Goal: Task Accomplishment & Management: Manage account settings

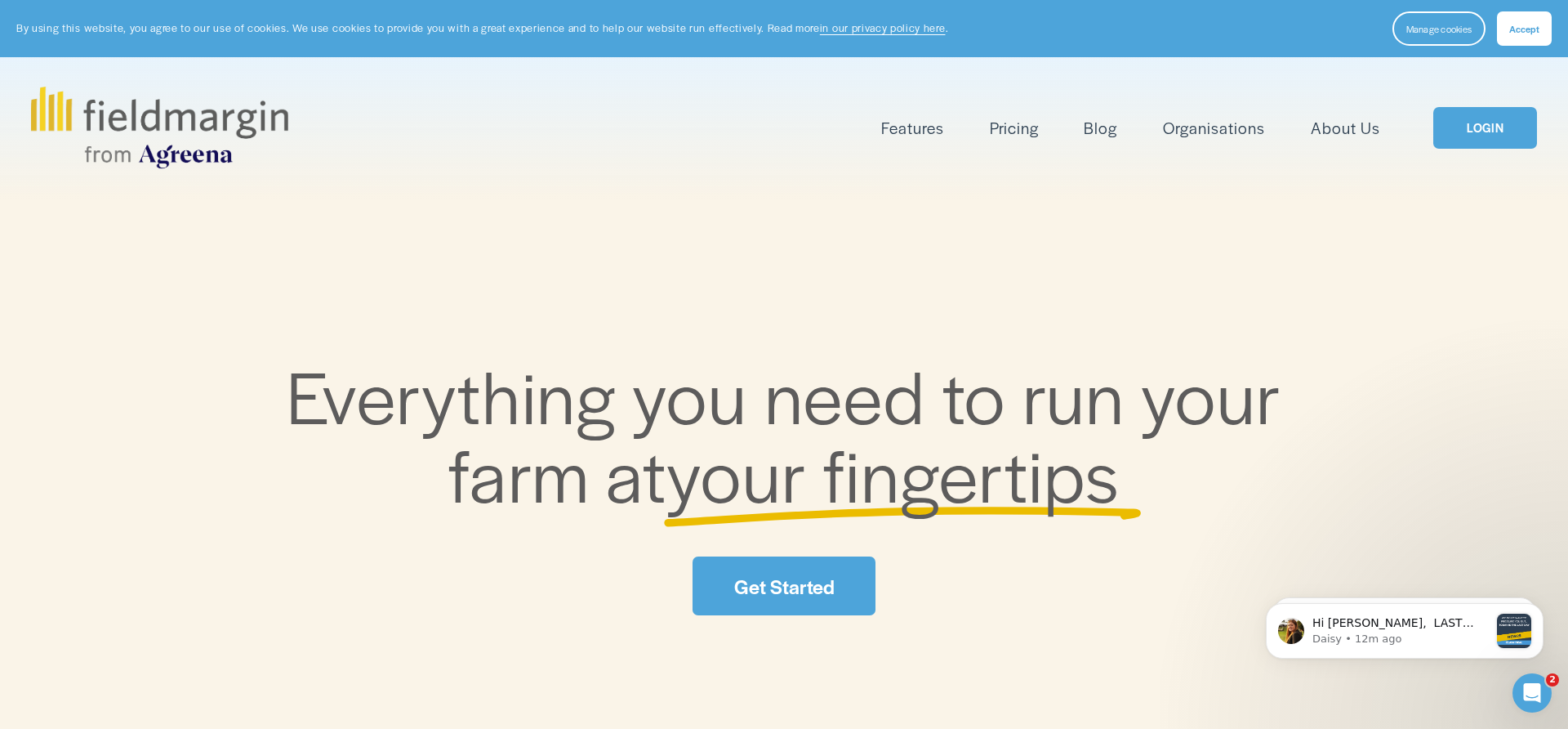
click at [1482, 131] on link "LOGIN" at bounding box center [1484, 128] width 103 height 42
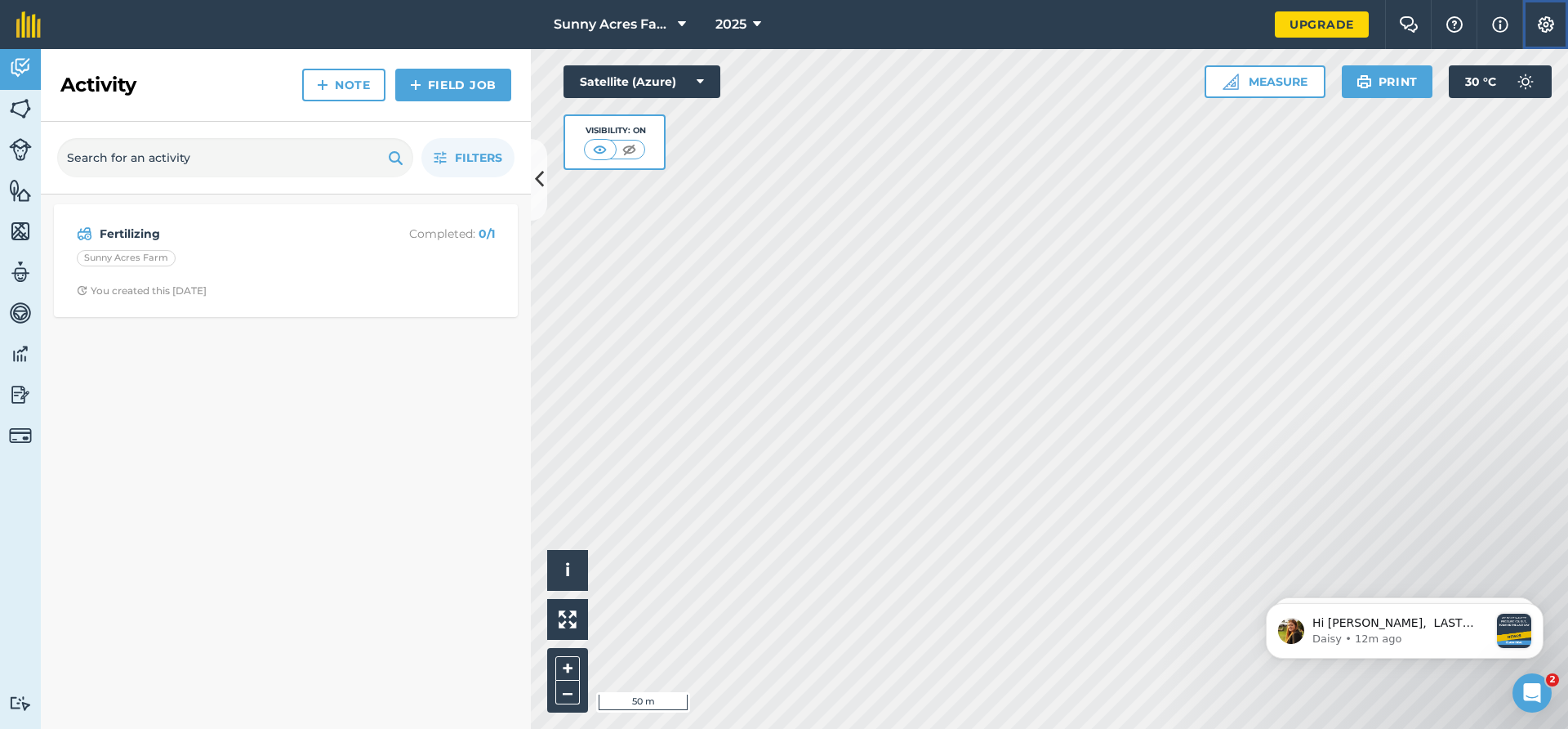
click at [1558, 30] on button "Settings" at bounding box center [1545, 24] width 46 height 49
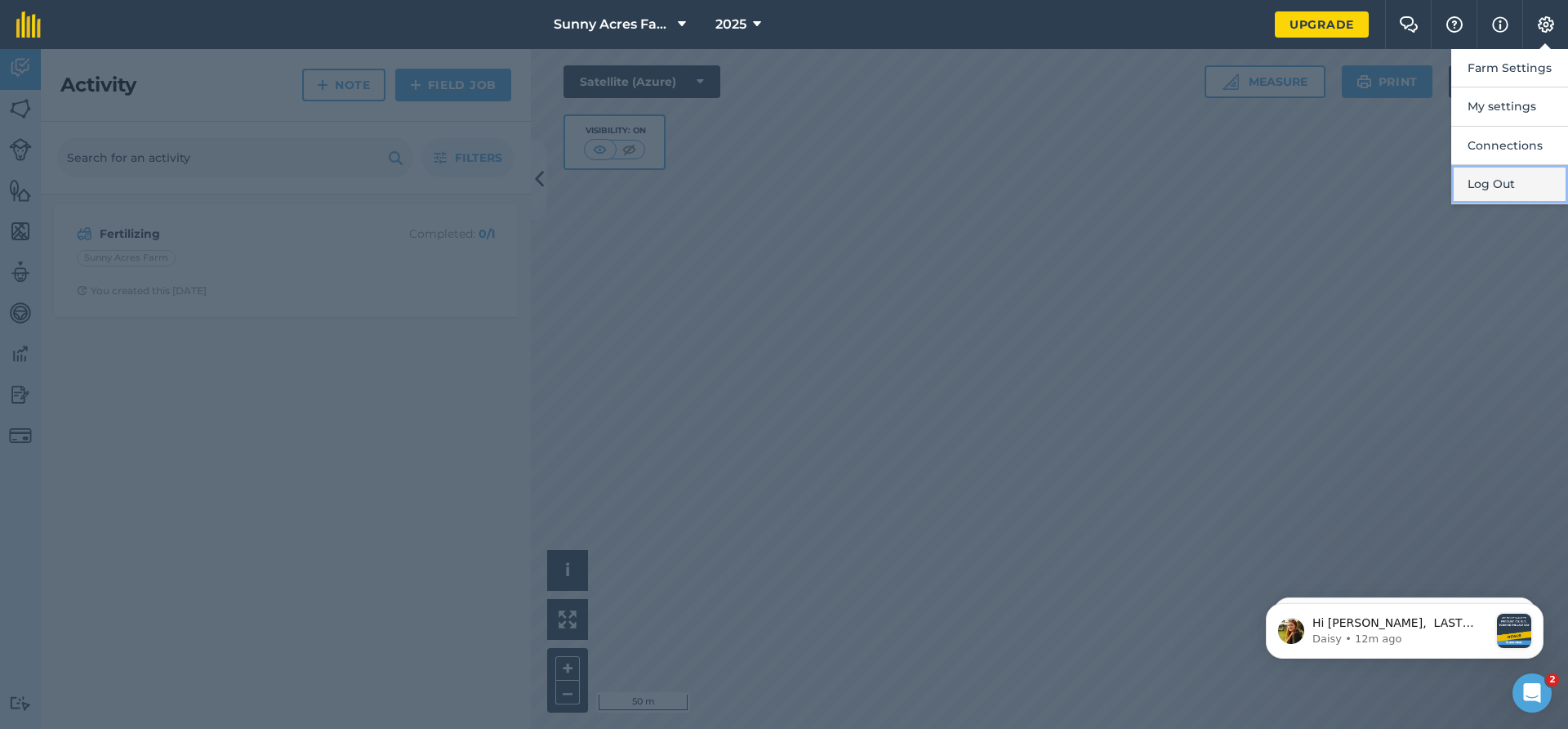
click at [1511, 184] on button "Log Out" at bounding box center [1508, 184] width 117 height 38
